Goal: Information Seeking & Learning: Learn about a topic

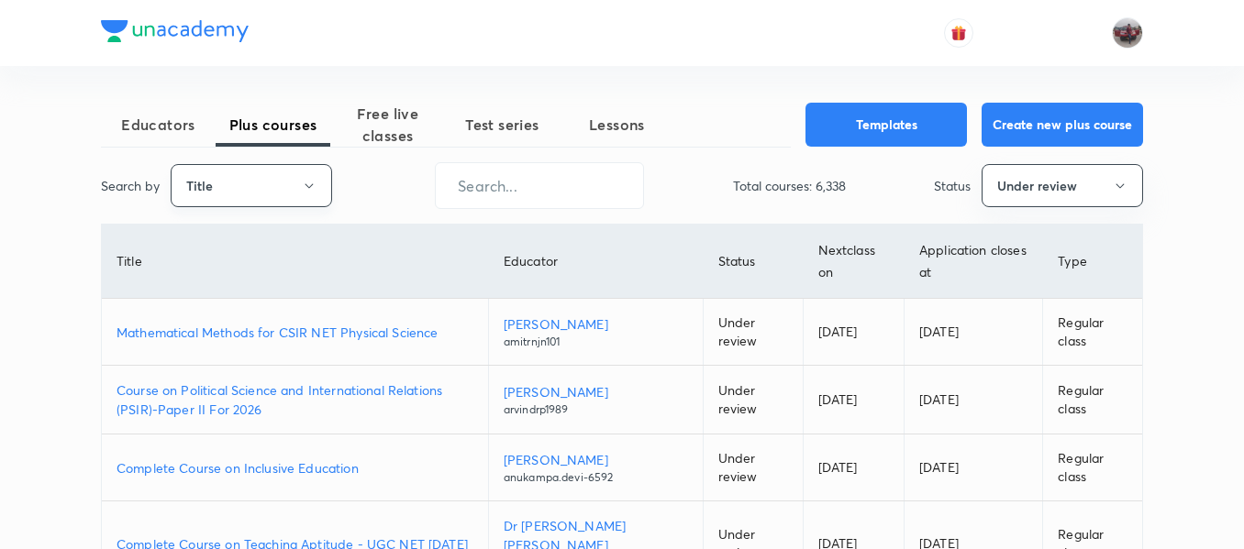
click at [294, 180] on button "Title" at bounding box center [251, 185] width 161 height 43
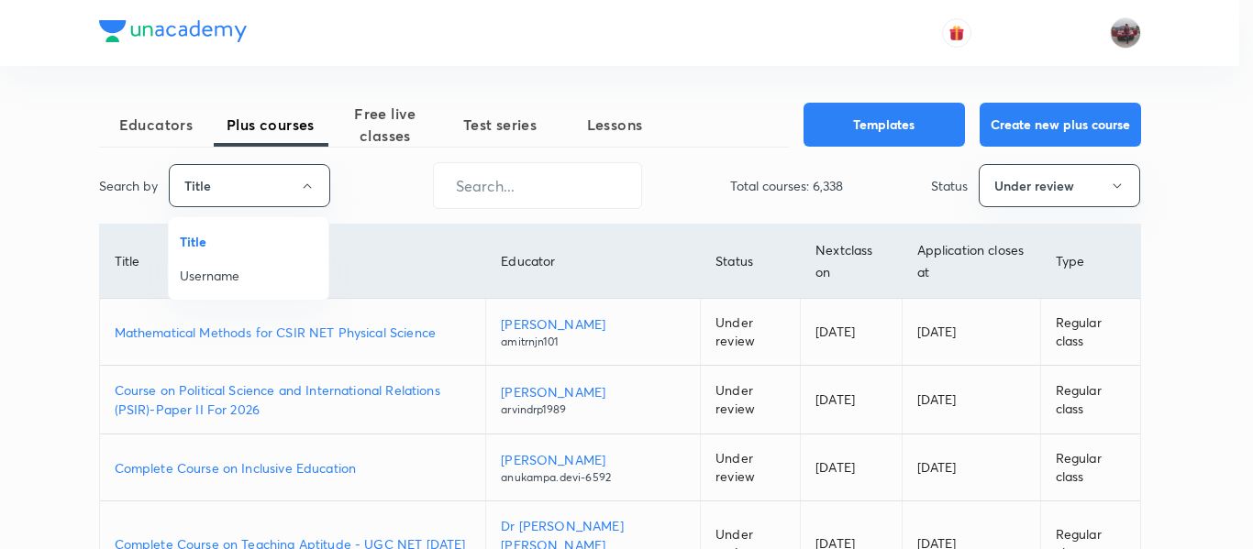
click at [239, 272] on span "Username" at bounding box center [249, 275] width 138 height 19
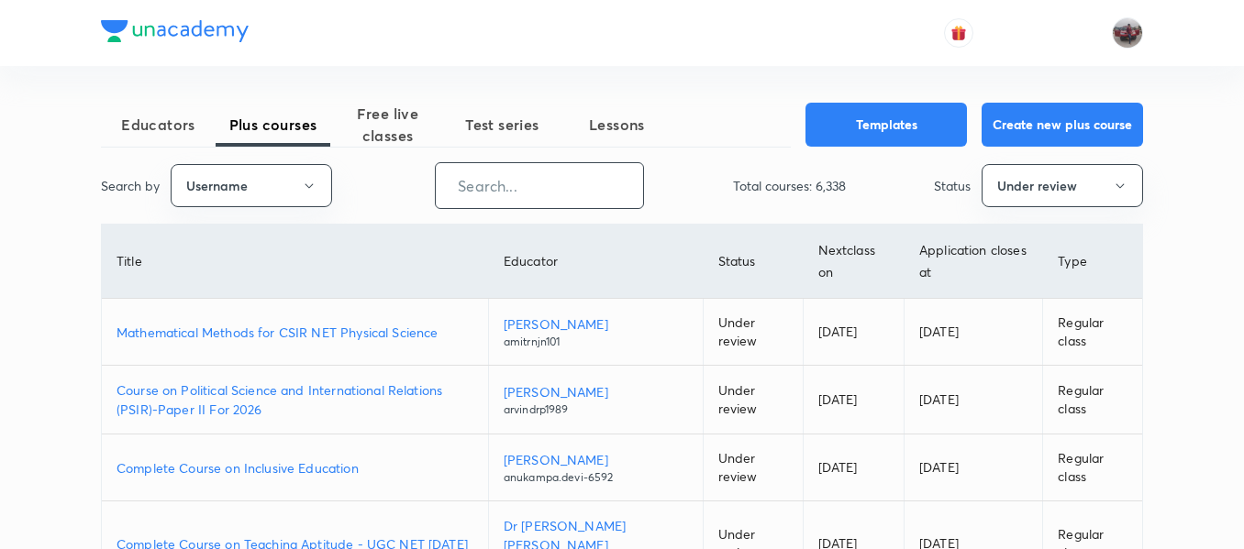
click at [504, 191] on input "text" at bounding box center [539, 185] width 207 height 47
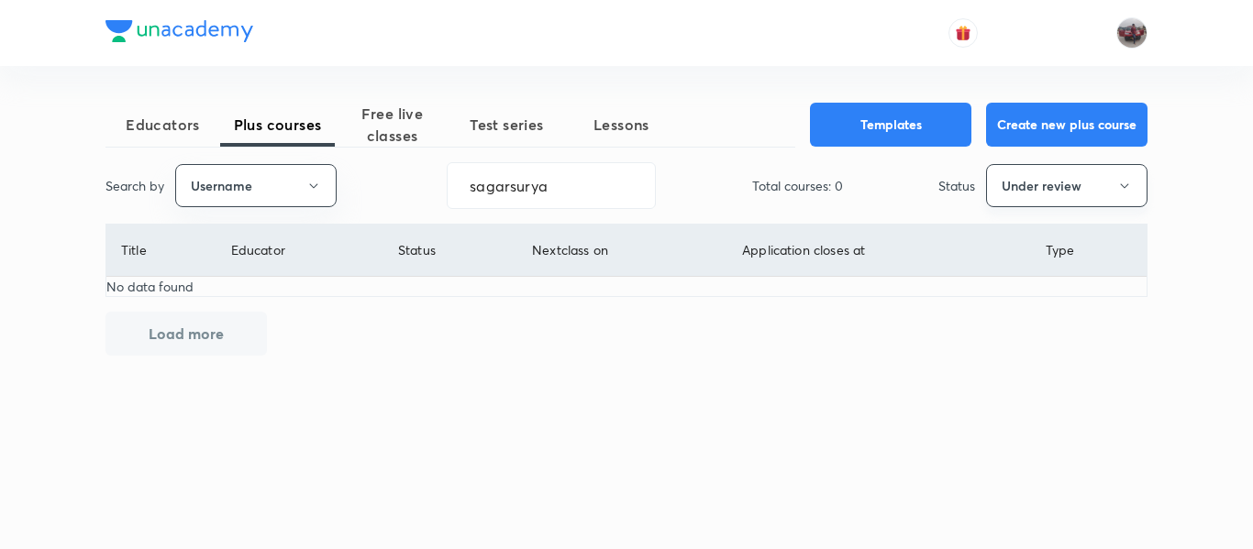
click at [1050, 193] on button "Under review" at bounding box center [1066, 185] width 161 height 43
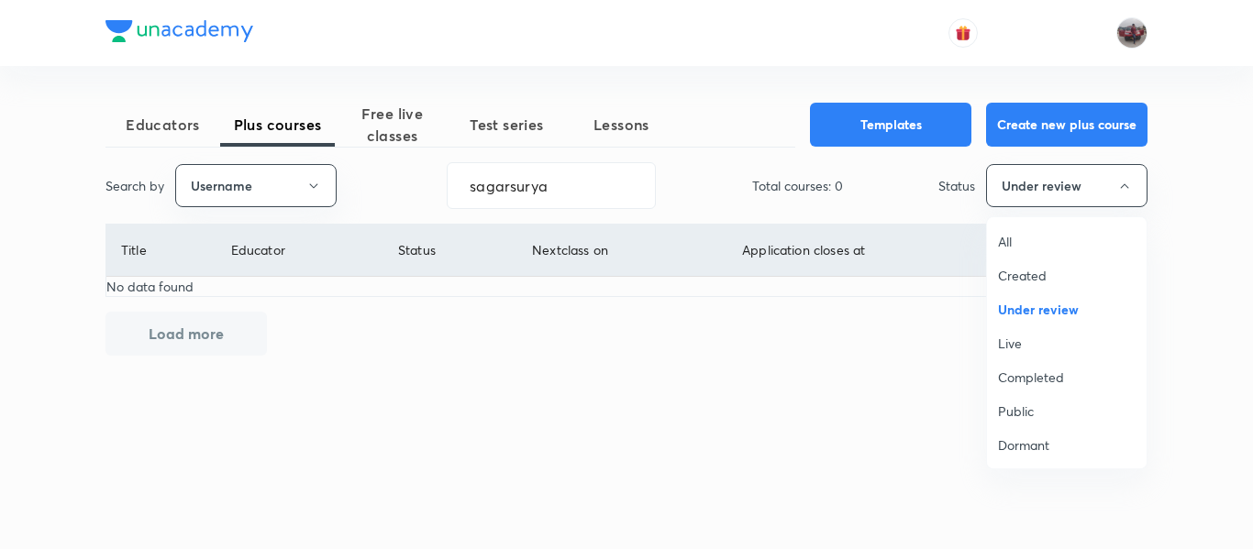
click at [1047, 348] on span "Live" at bounding box center [1067, 343] width 138 height 19
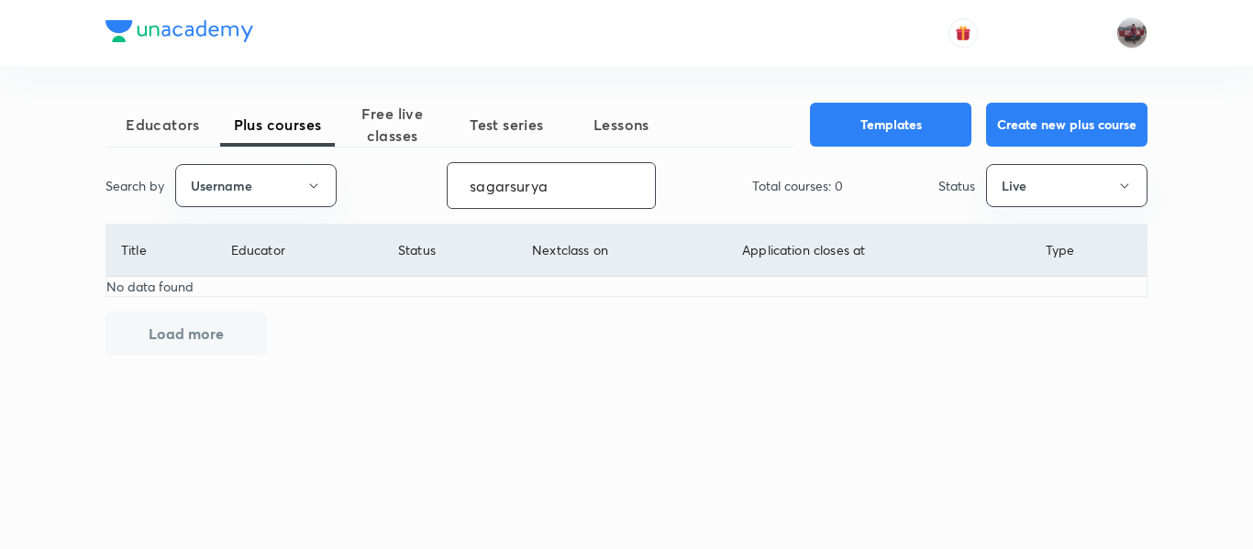
click at [541, 186] on input "sagarsurya" at bounding box center [551, 185] width 207 height 47
paste input "amitrnjn101"
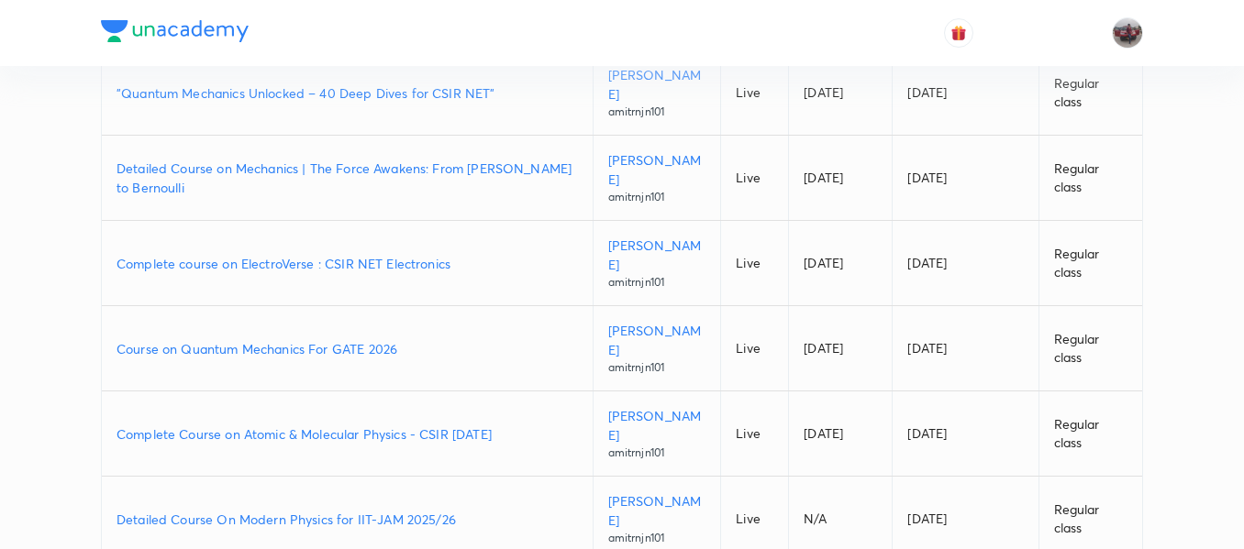
scroll to position [242, 0]
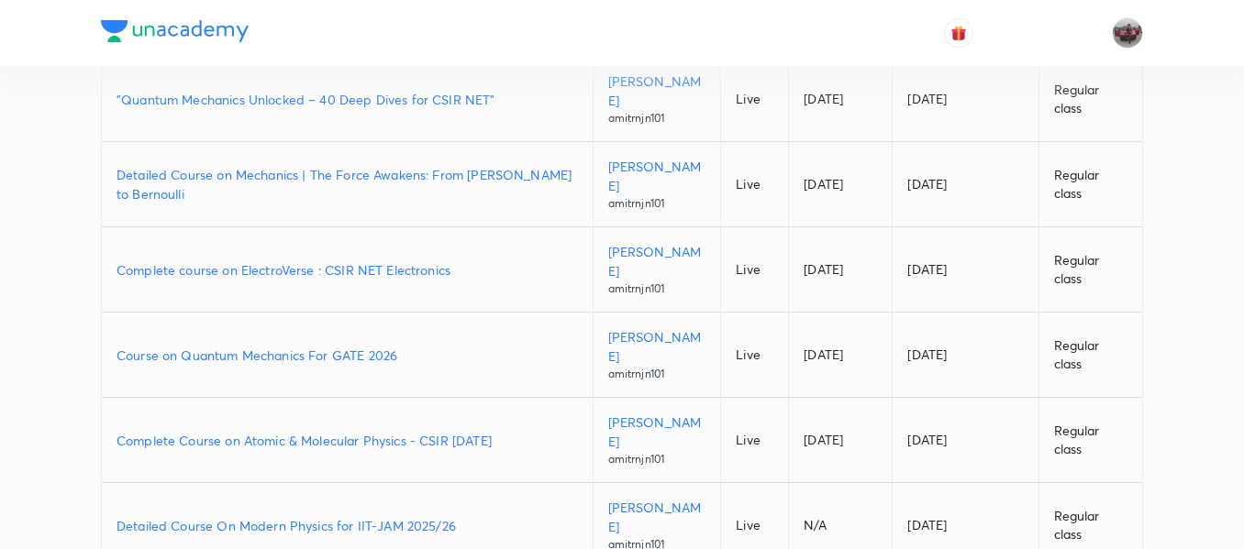
click at [300, 177] on p "Detailed Course on Mechanics | The Force Awakens: From Newton to Bernoulli" at bounding box center [346, 184] width 461 height 39
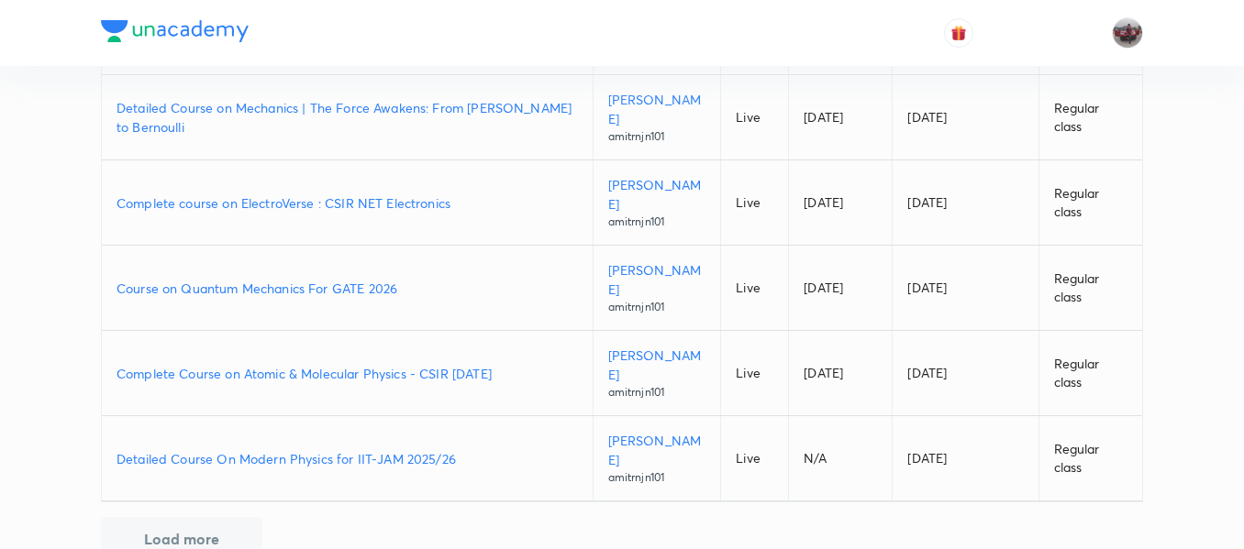
scroll to position [354, 0]
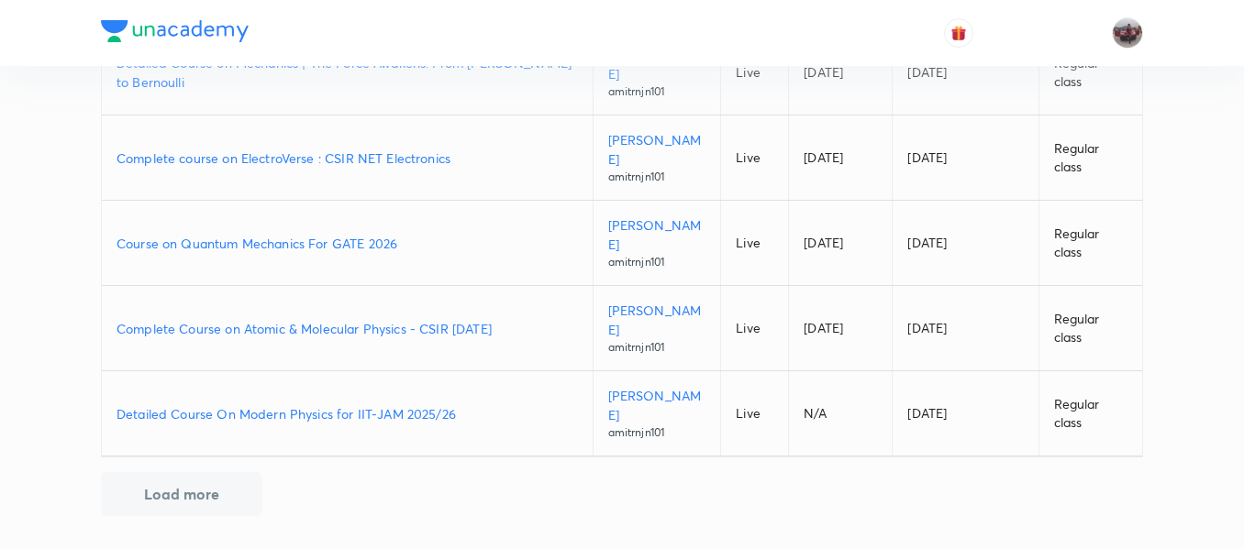
click at [338, 415] on p "Detailed Course On Modern Physics for IIT-JAM 2025/26" at bounding box center [346, 413] width 461 height 19
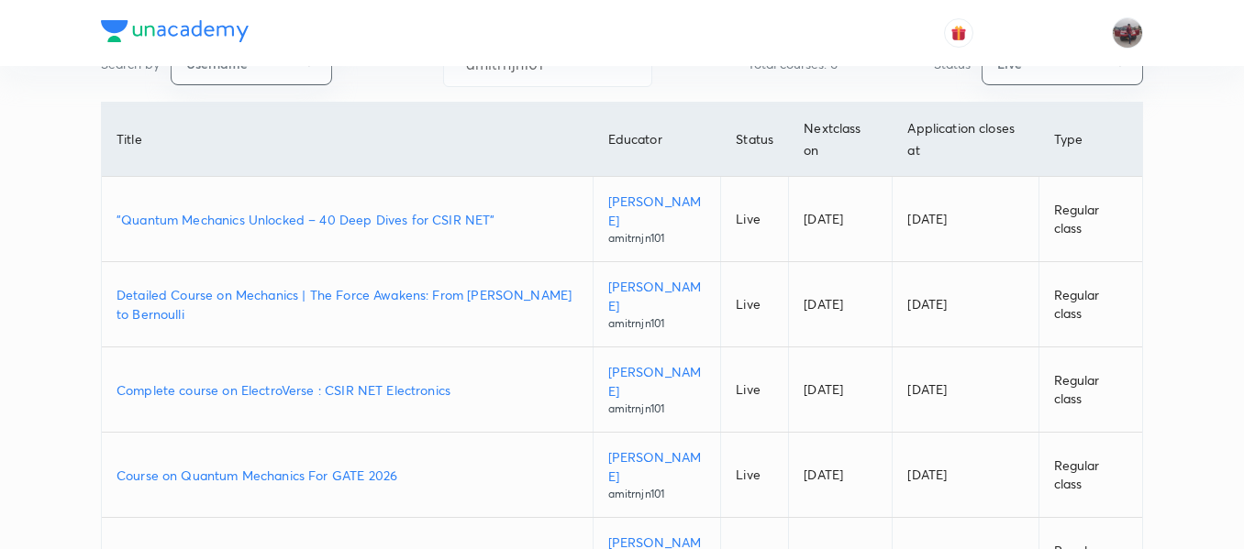
scroll to position [0, 0]
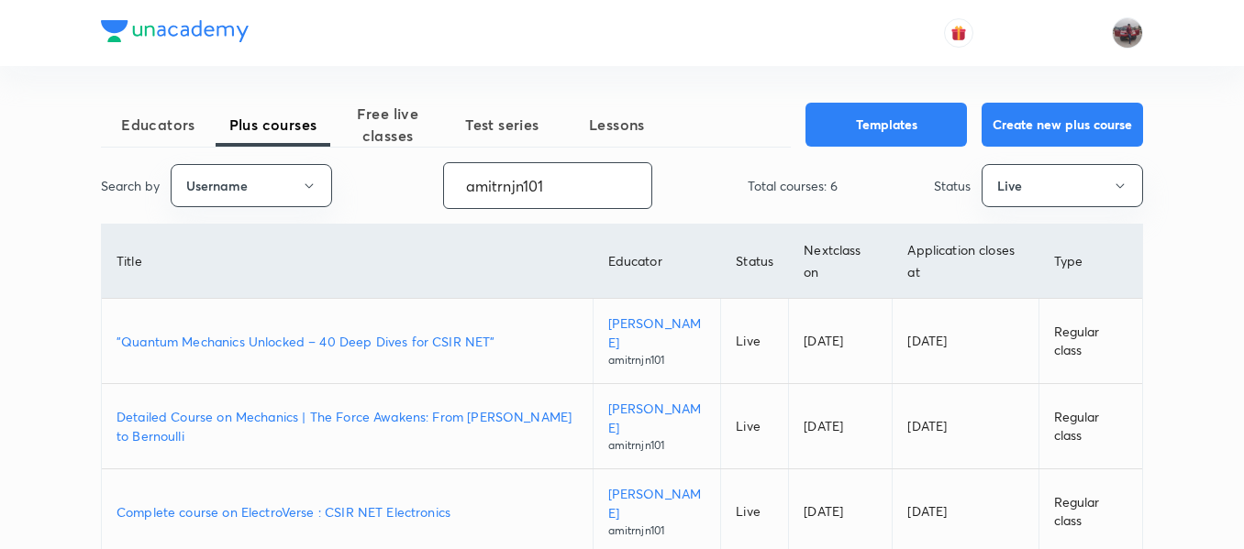
click at [529, 187] on input "amitrnjn101" at bounding box center [547, 185] width 207 height 47
paste input "shanu__arora"
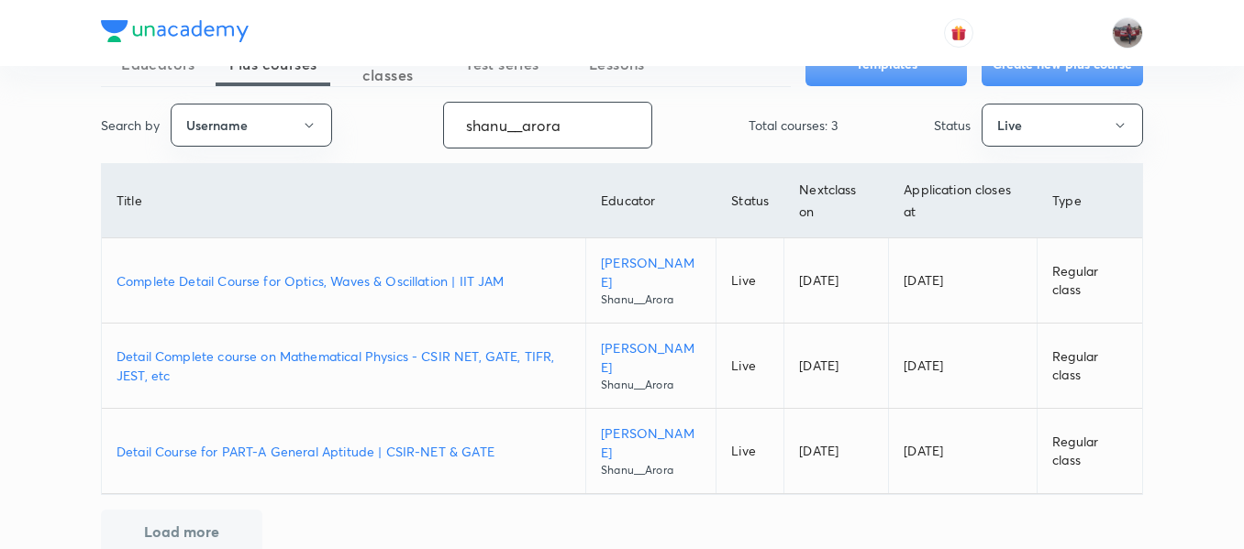
scroll to position [98, 0]
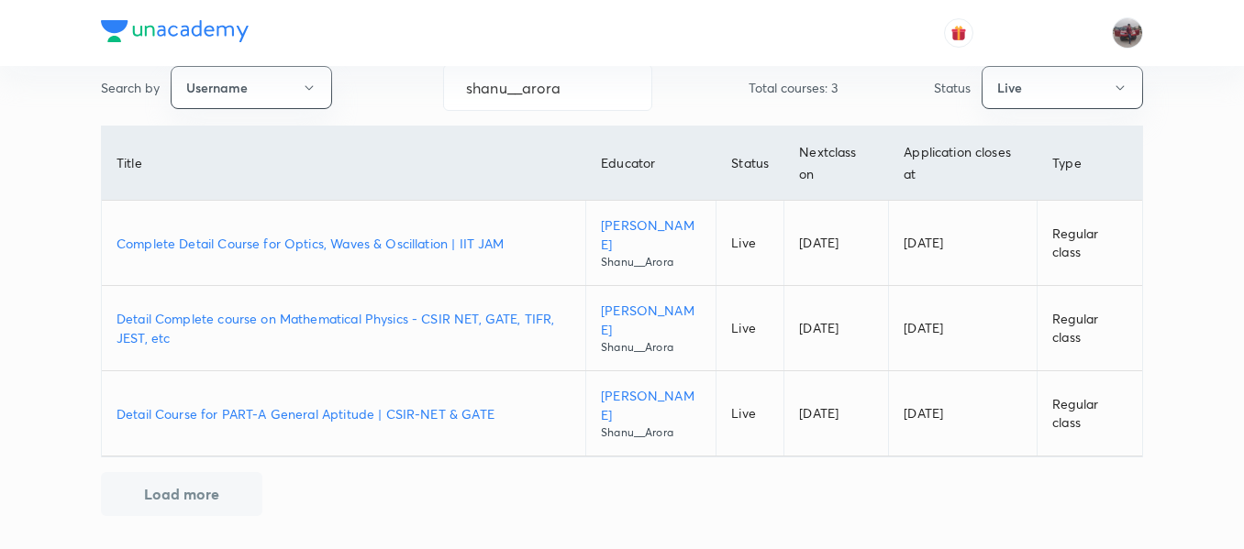
click at [303, 245] on p "Complete Detail Course for Optics, Waves & Oscillation | IIT JAM" at bounding box center [343, 243] width 454 height 19
click at [548, 97] on input "shanu__arora" at bounding box center [547, 87] width 207 height 47
paste input "unacademy-user-PRXHTYFEVZGR"
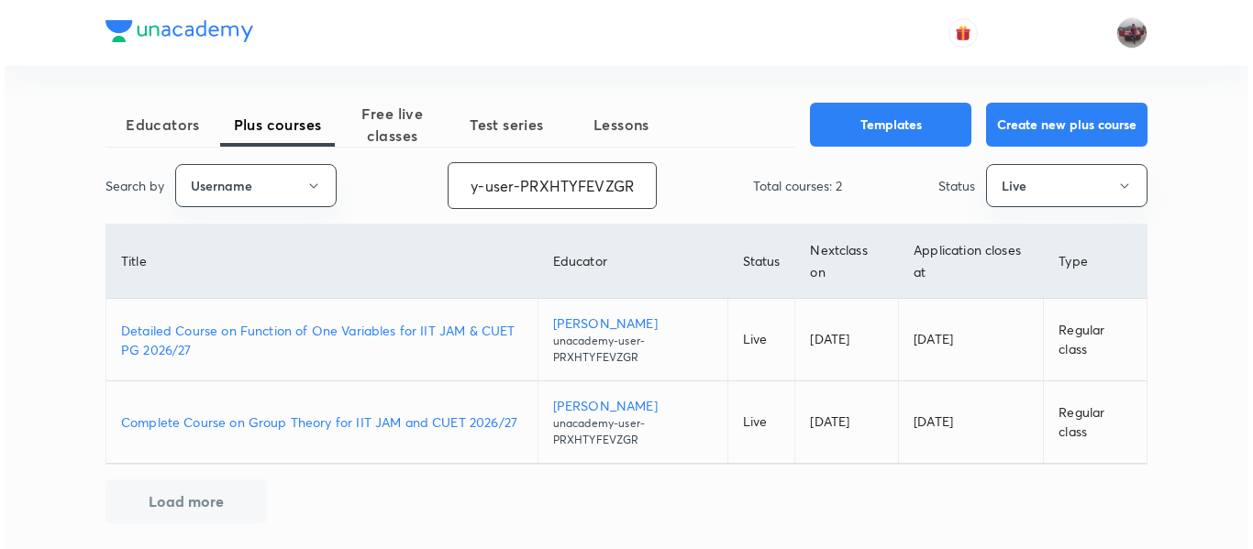
scroll to position [0, 0]
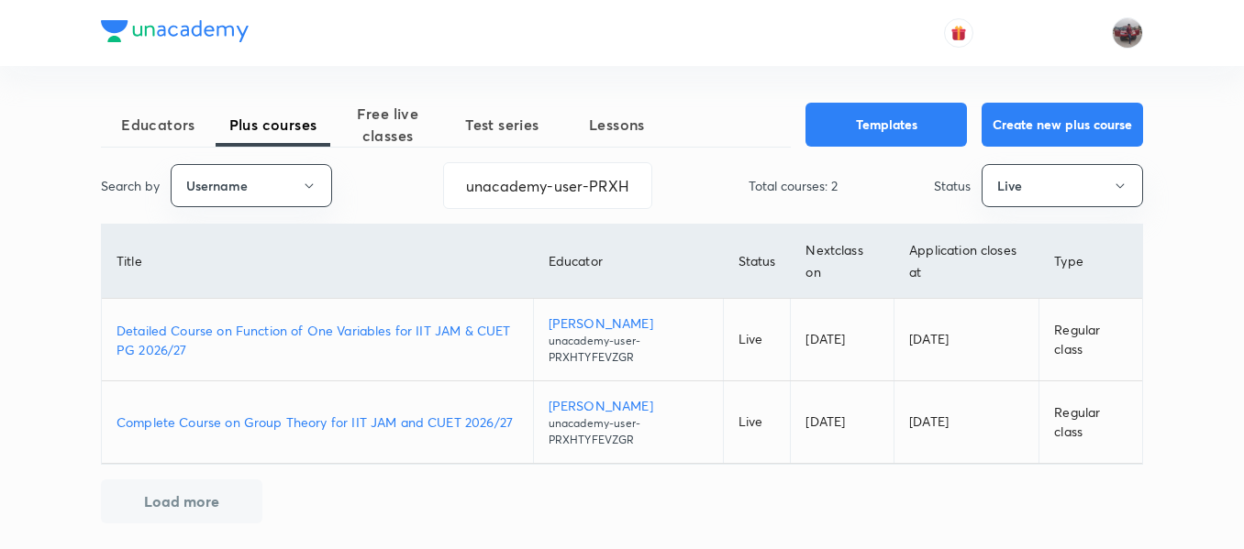
click at [457, 330] on p "Detailed Course on Function of One Variables for IIT JAM & CUET PG 2026/27" at bounding box center [317, 340] width 402 height 39
click at [630, 194] on input "unacademy-user-PRXHTYFEVZGR" at bounding box center [547, 185] width 207 height 47
paste input "M78Q5TAWPAEX"
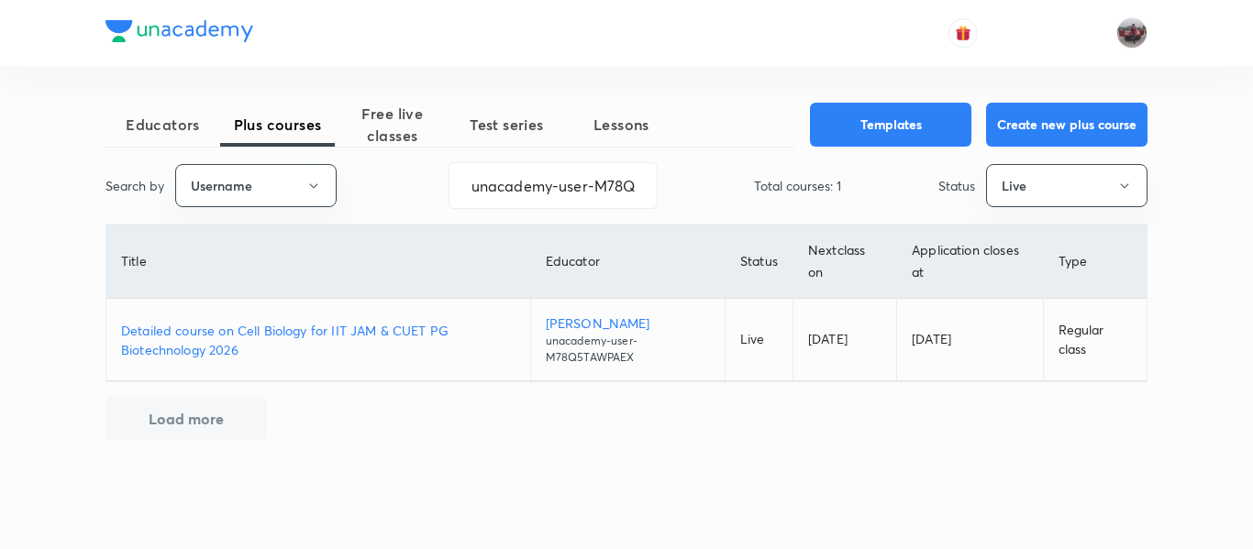
click at [377, 332] on p "Detailed course on Cell Biology for IIT JAM & CUET PG Biotechnology 2026" at bounding box center [318, 340] width 394 height 39
click at [549, 172] on input "unacademy-user-M78Q5TAWPAEX" at bounding box center [552, 185] width 207 height 47
paste input "shanu__arora"
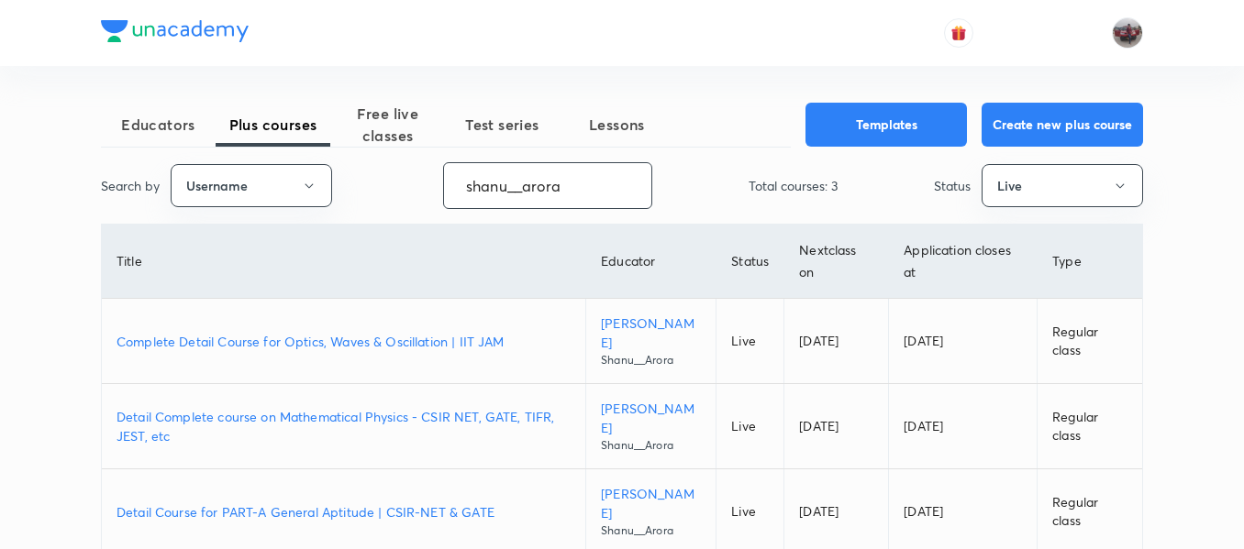
type input "shanu__arora"
click at [424, 341] on p "Complete Detail Course for Optics, Waves & Oscillation | IIT JAM" at bounding box center [343, 341] width 454 height 19
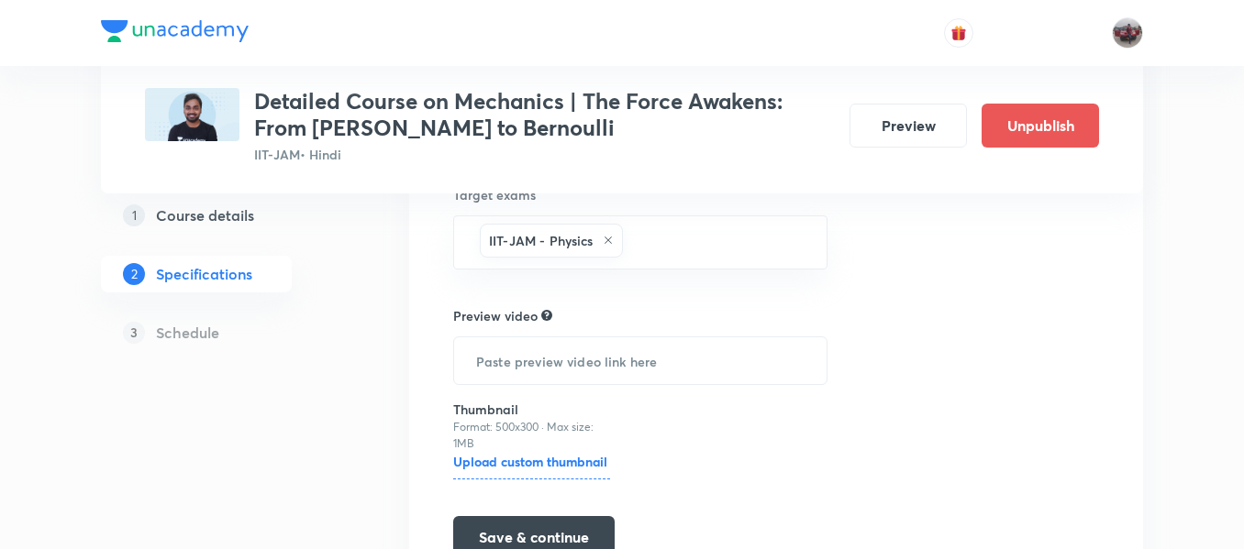
scroll to position [533, 0]
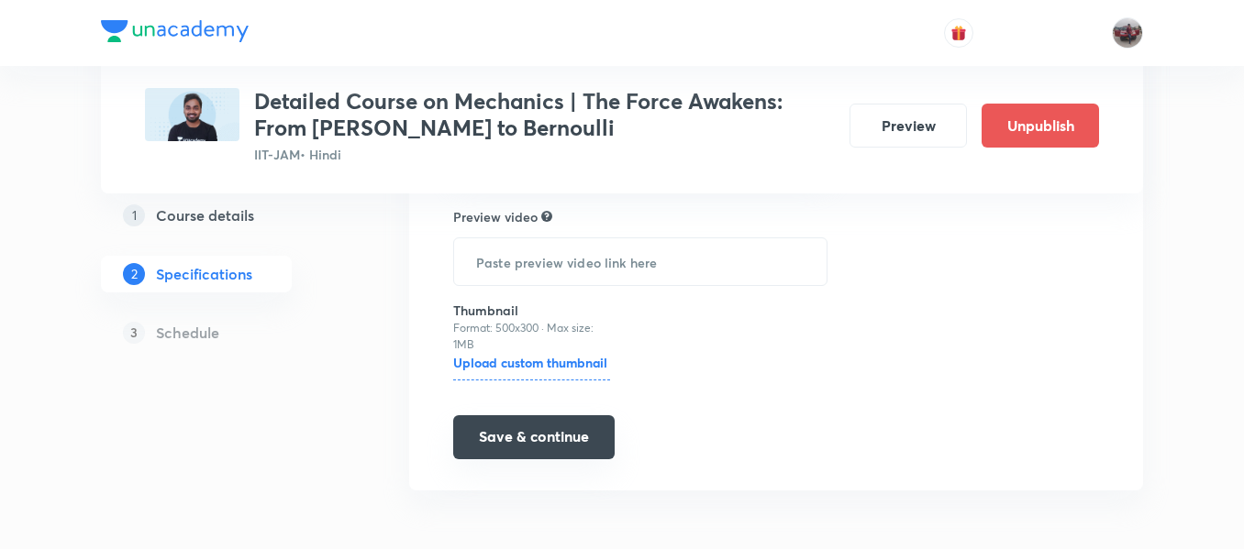
click at [498, 429] on button "Save & continue" at bounding box center [533, 437] width 161 height 44
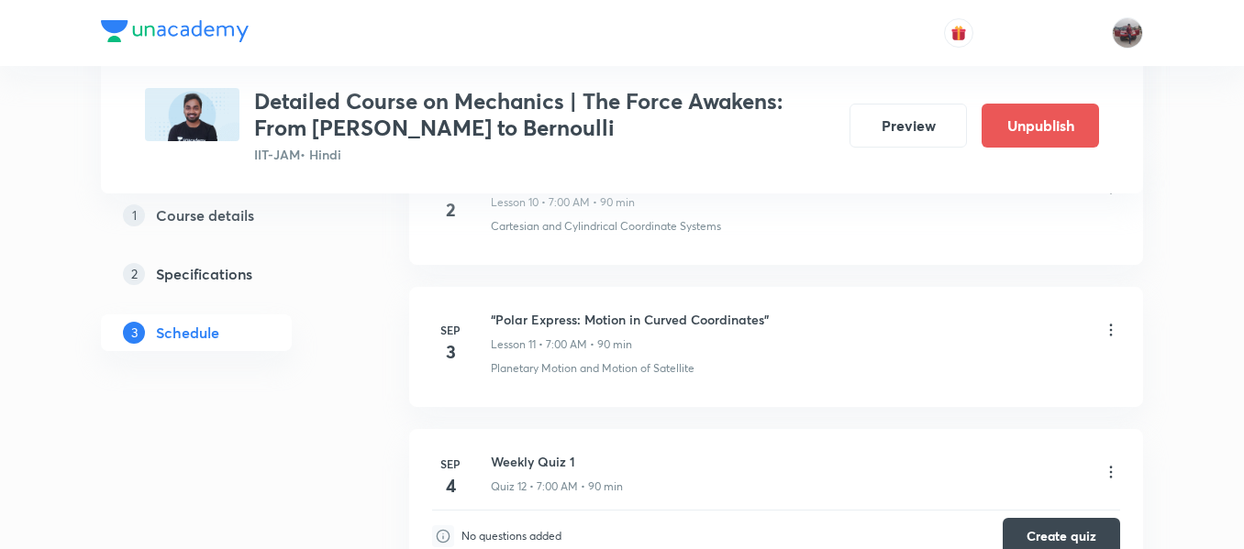
scroll to position [2389, 0]
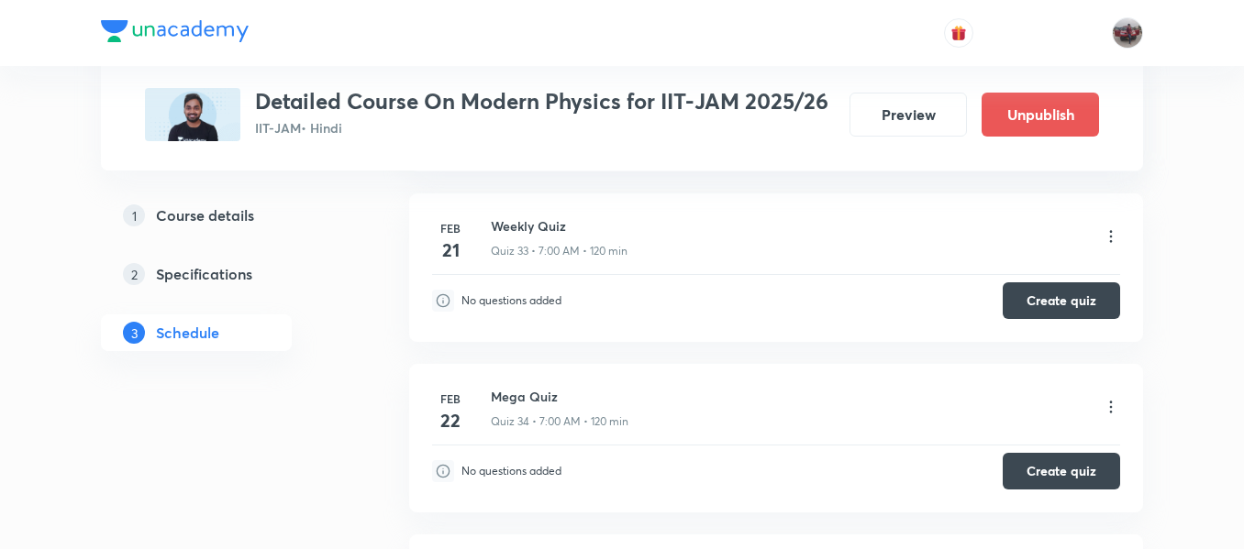
scroll to position [5586, 0]
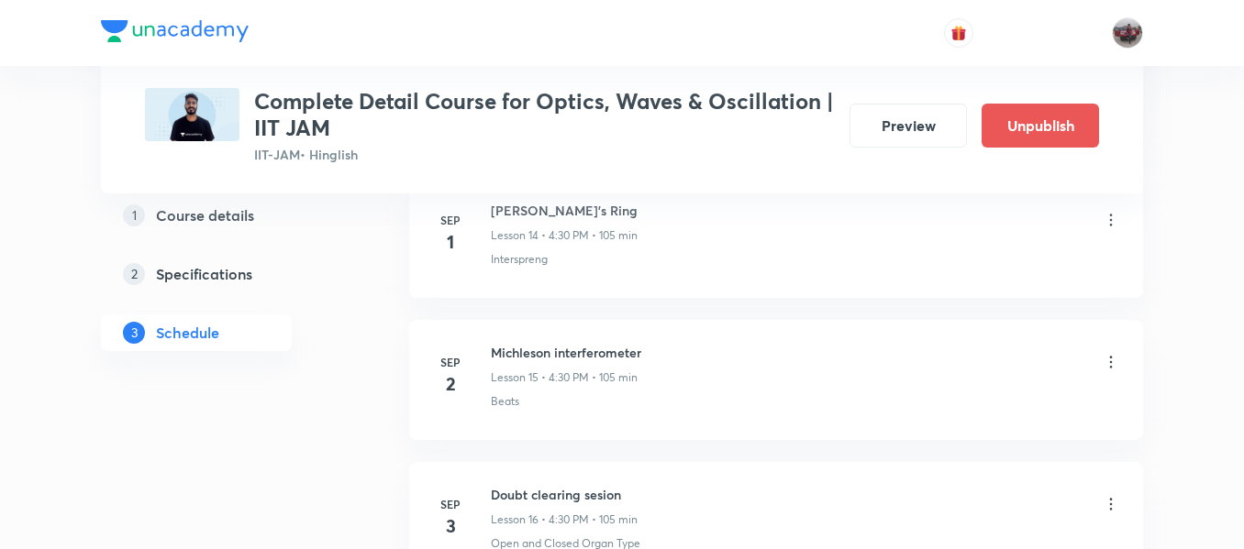
scroll to position [2998, 0]
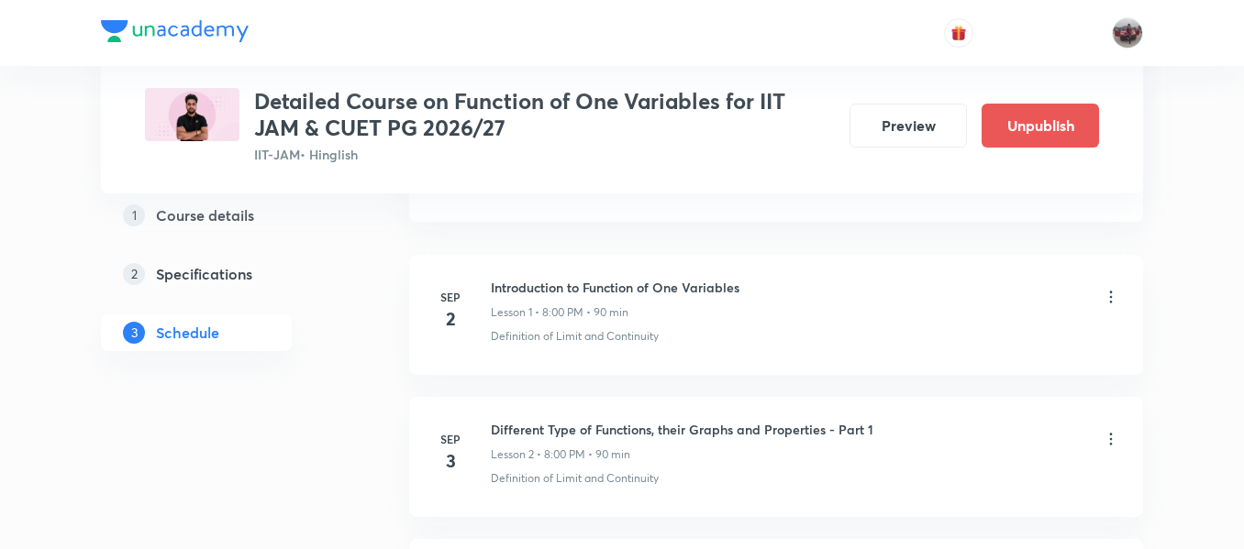
scroll to position [998, 0]
click at [876, 129] on button "Preview" at bounding box center [907, 124] width 117 height 44
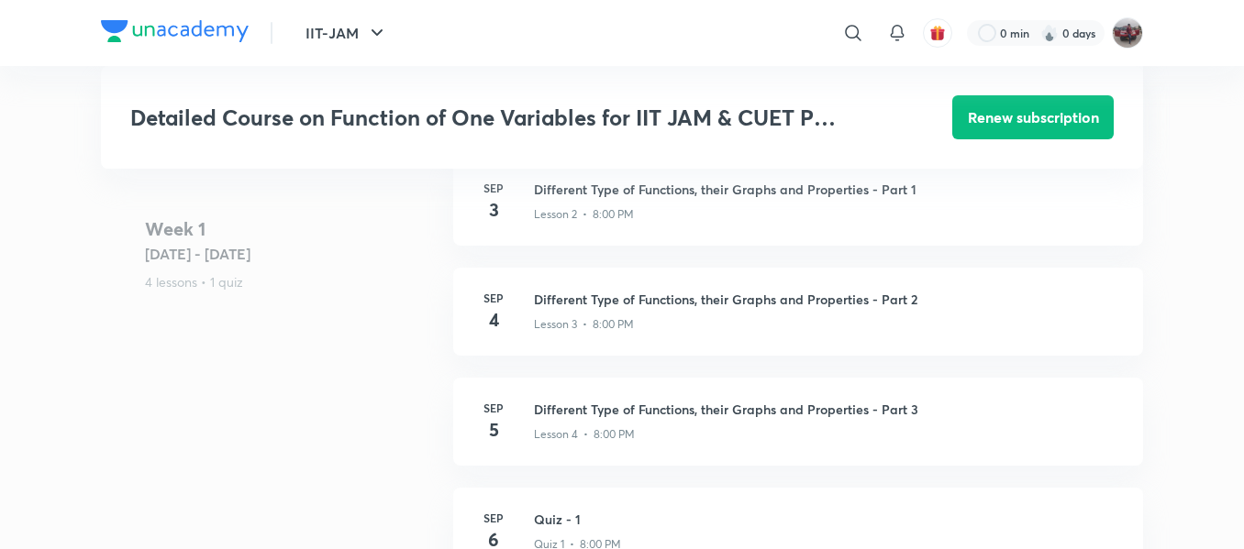
scroll to position [696, 0]
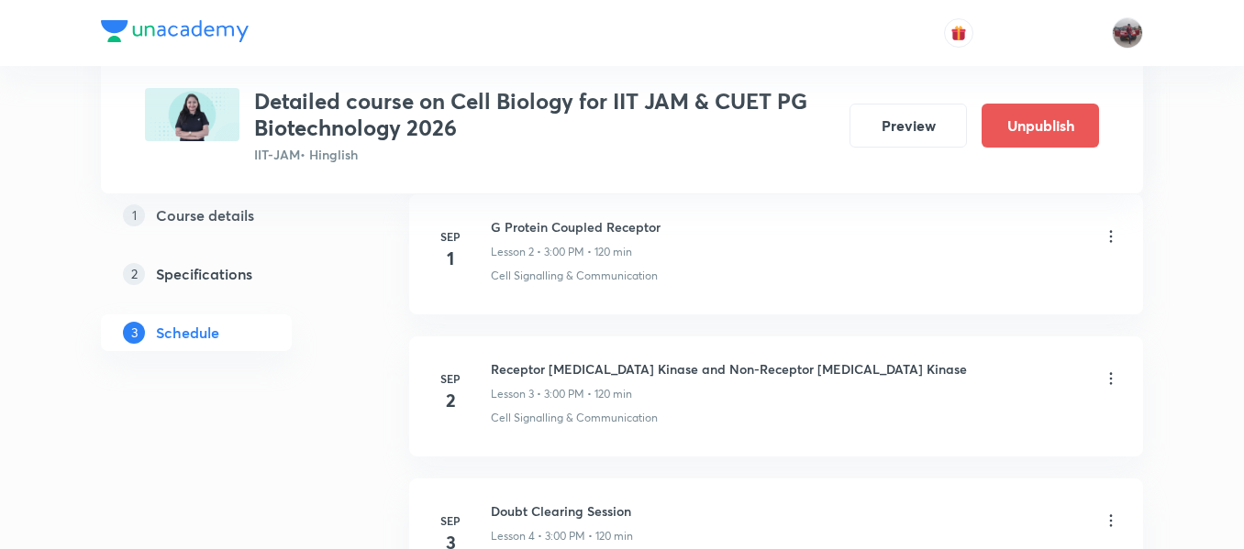
scroll to position [1179, 0]
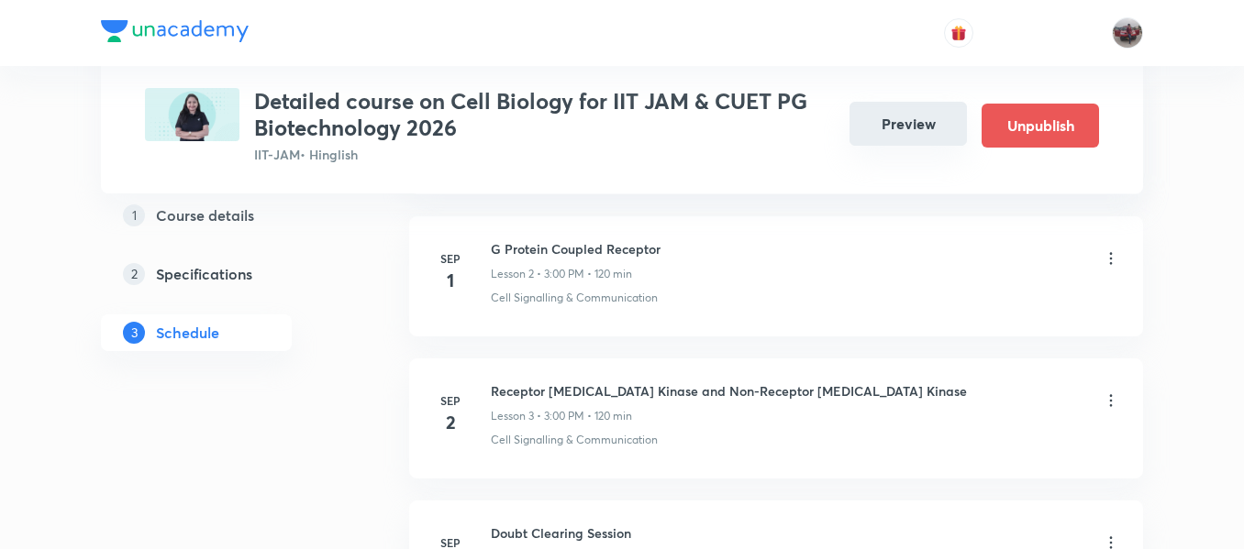
click at [902, 128] on button "Preview" at bounding box center [907, 124] width 117 height 44
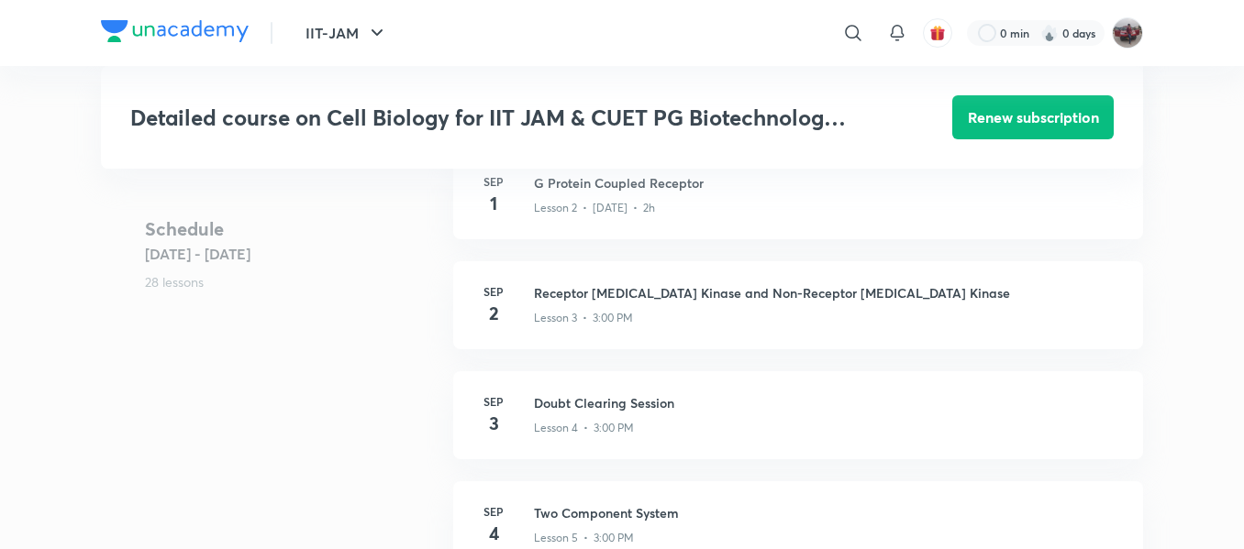
scroll to position [985, 0]
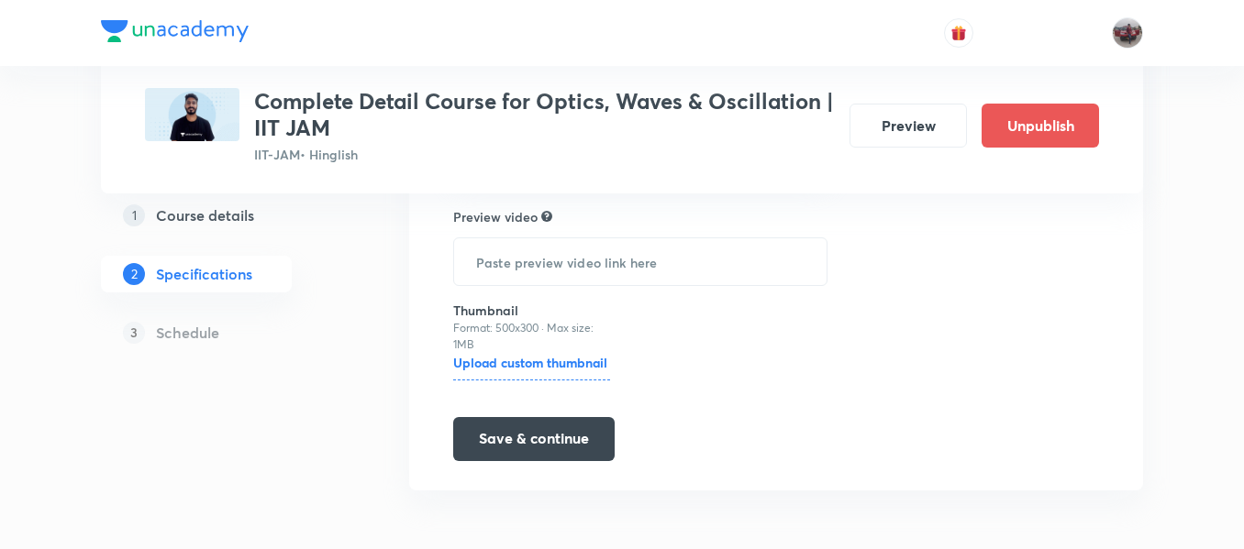
click at [541, 433] on button "Save & continue" at bounding box center [533, 439] width 161 height 44
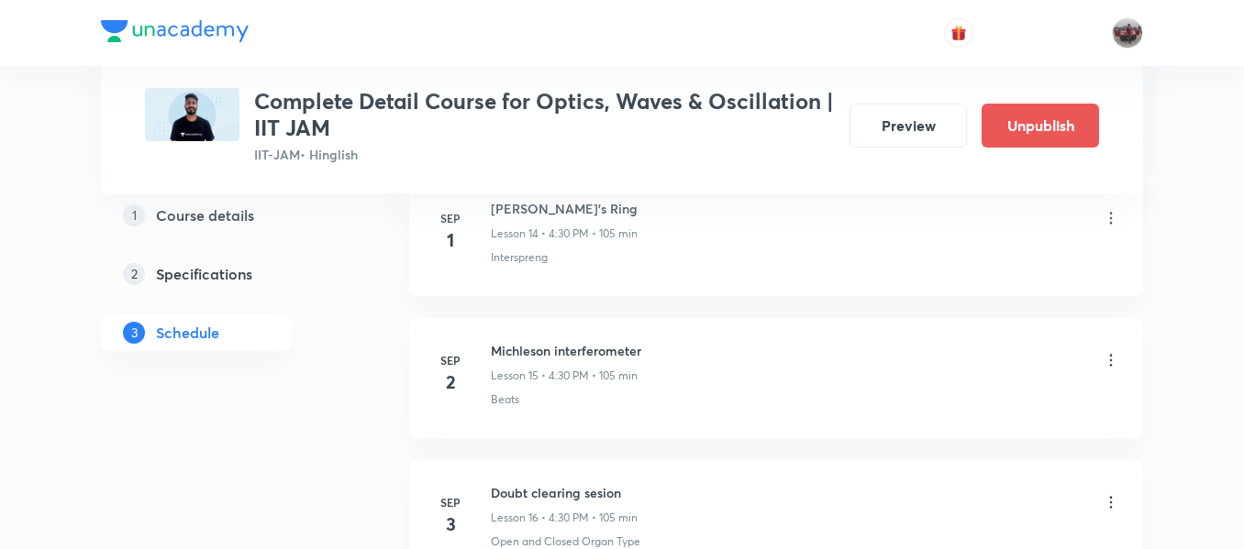
scroll to position [2947, 0]
click at [883, 134] on button "Preview" at bounding box center [907, 124] width 117 height 44
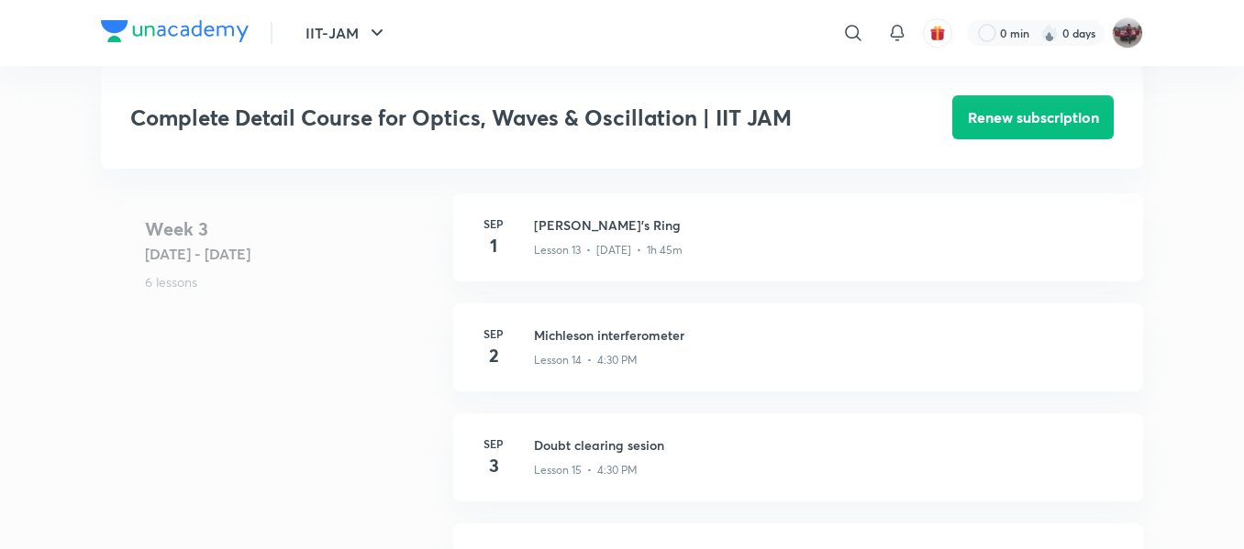
scroll to position [2424, 0]
click at [574, 344] on h3 "Michleson interferometer" at bounding box center [827, 334] width 587 height 19
